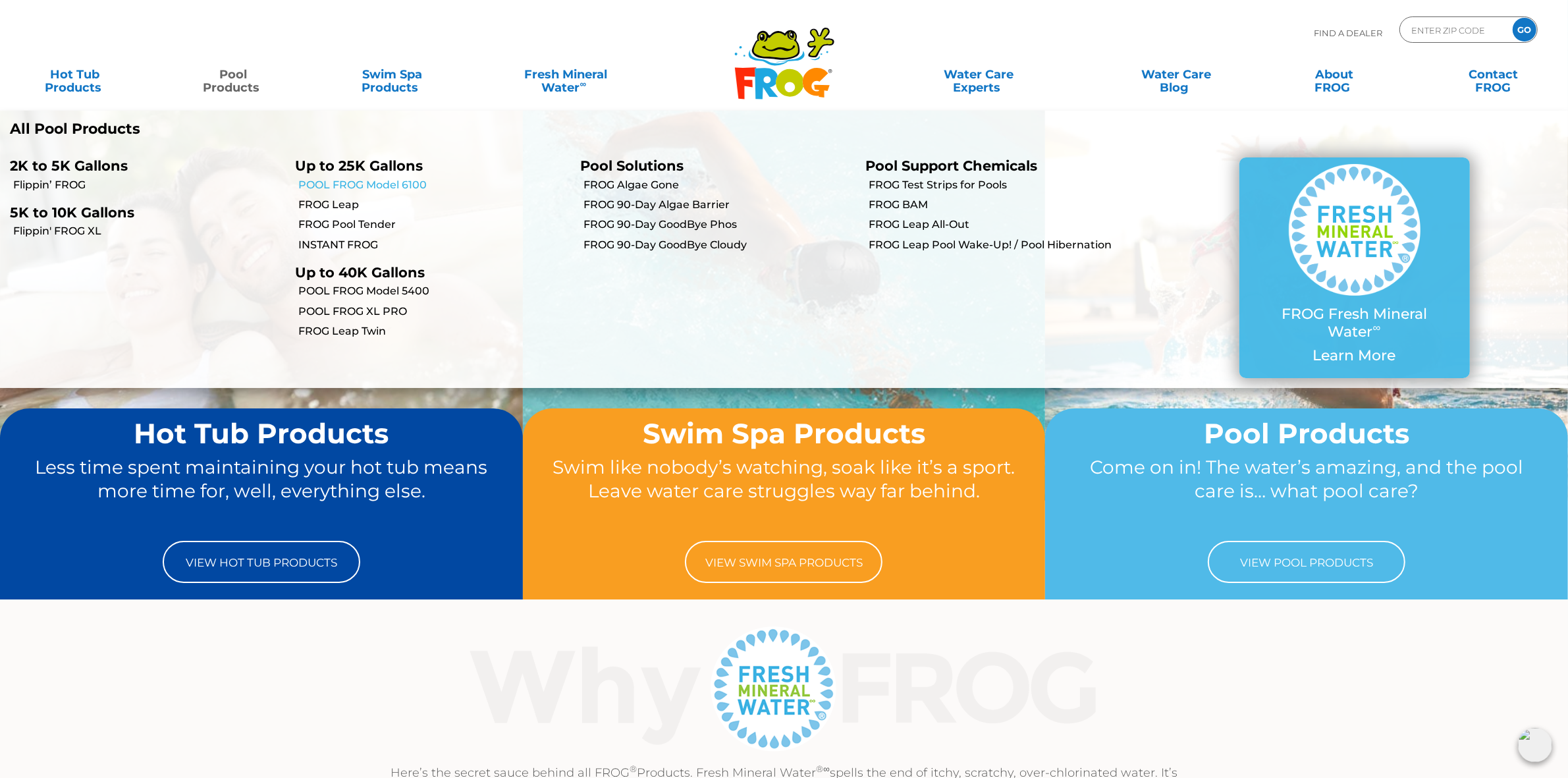
click at [405, 182] on link "POOL FROG Model 6100" at bounding box center [435, 184] width 272 height 14
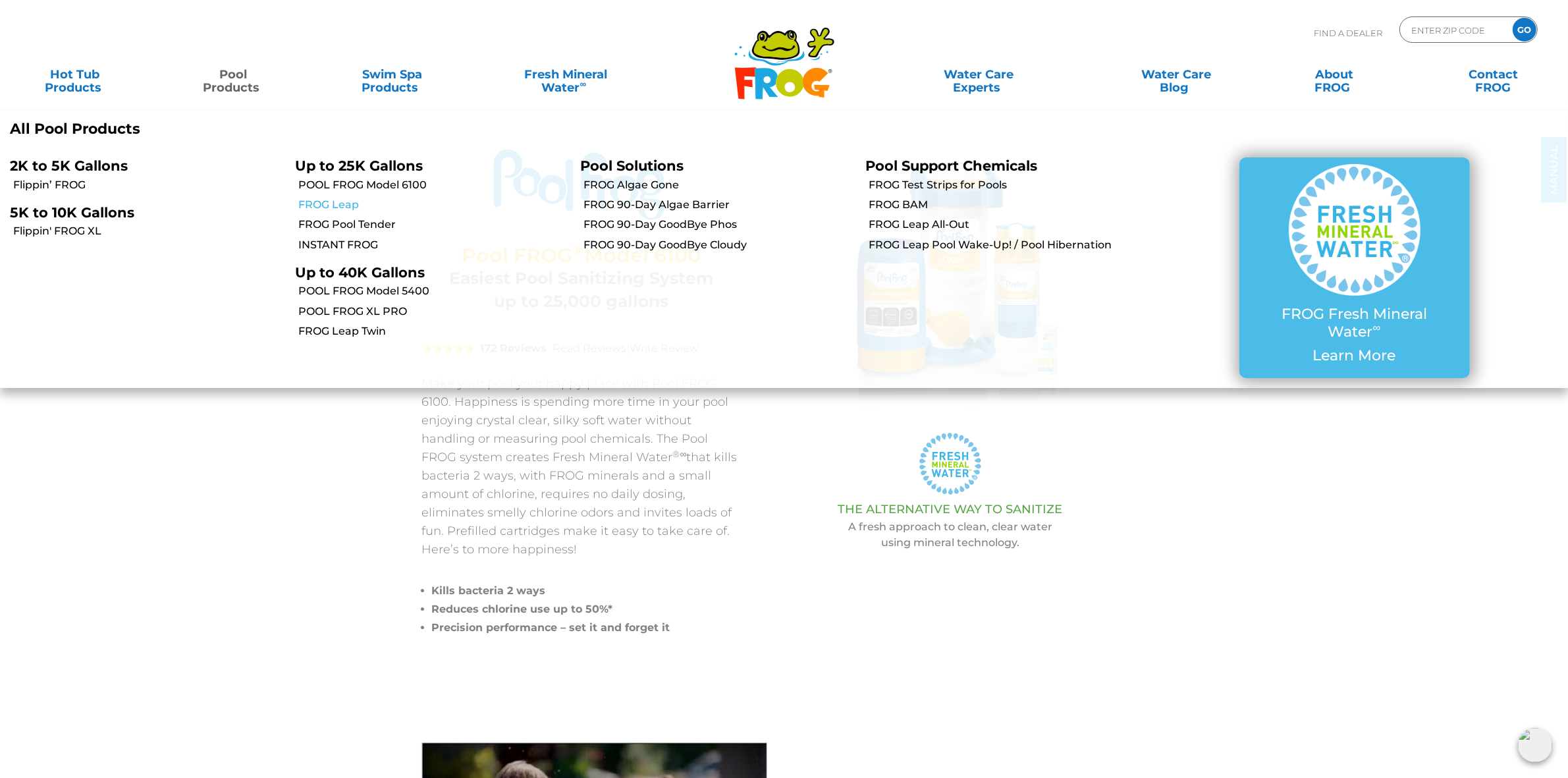
click at [323, 206] on link "FROG Leap" at bounding box center [435, 204] width 272 height 14
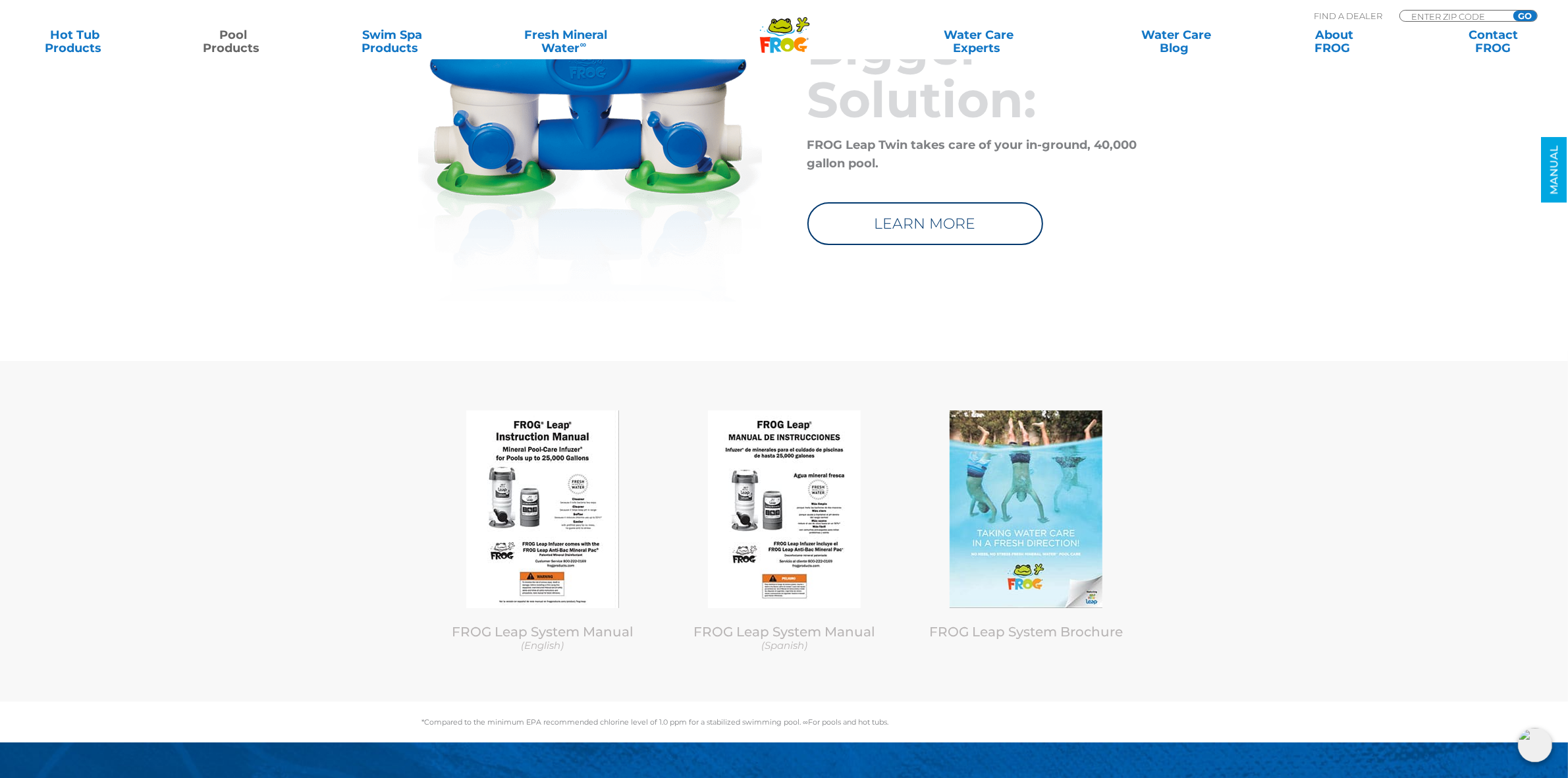
scroll to position [6256, 0]
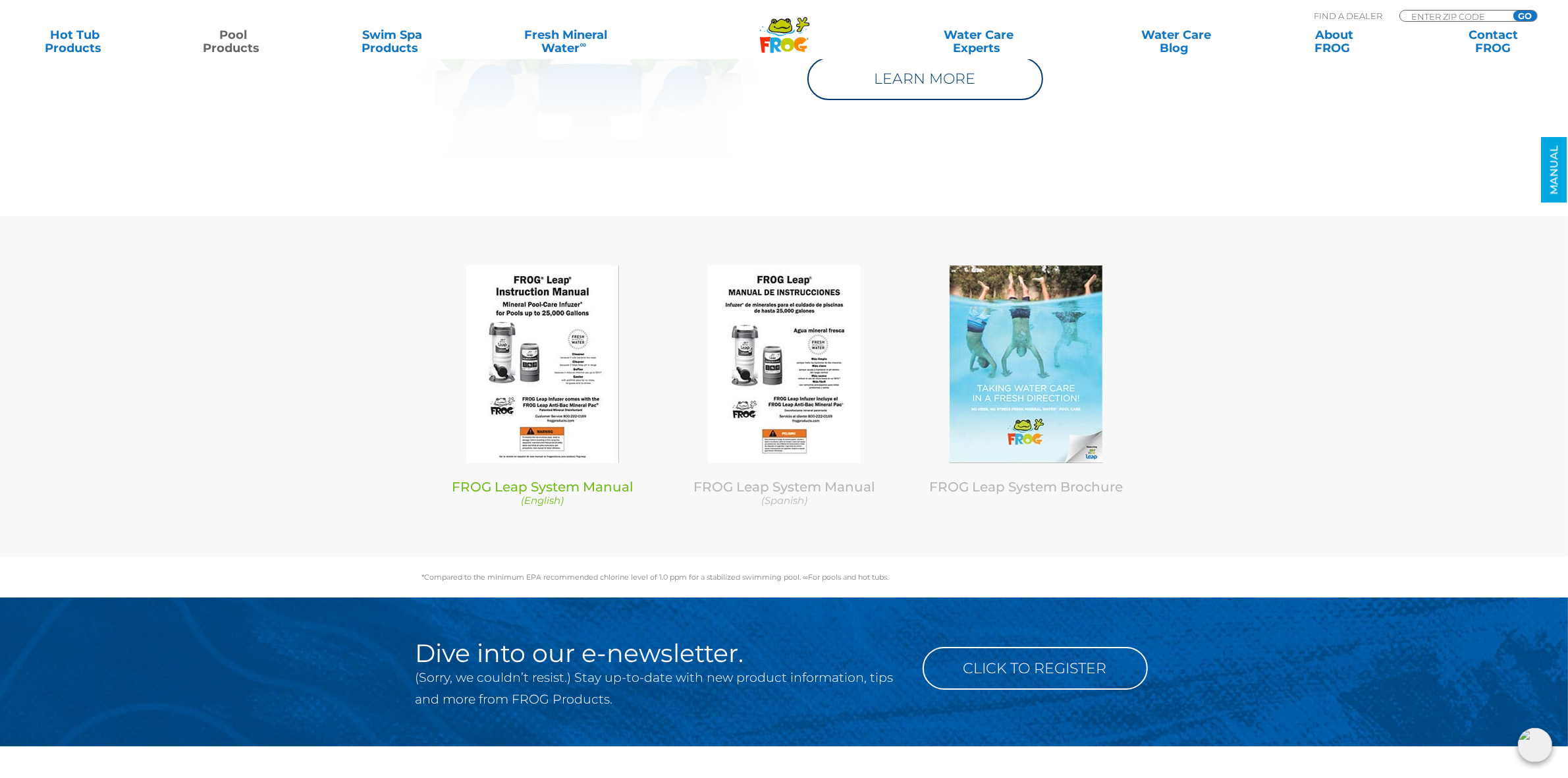
click at [527, 344] on img at bounding box center [543, 364] width 153 height 197
